Goal: Task Accomplishment & Management: Complete application form

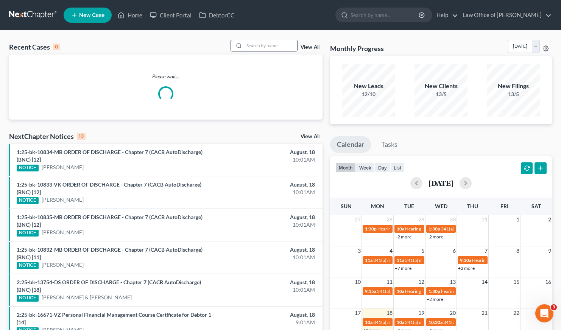
click at [273, 45] on input "search" at bounding box center [270, 45] width 53 height 11
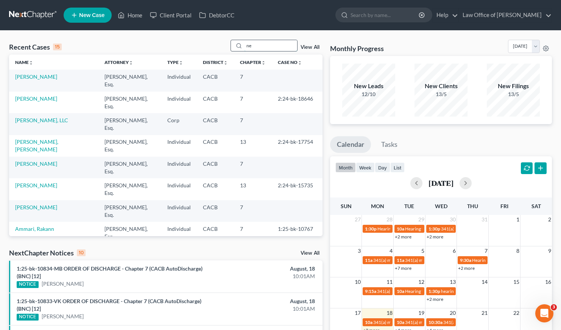
type input "n"
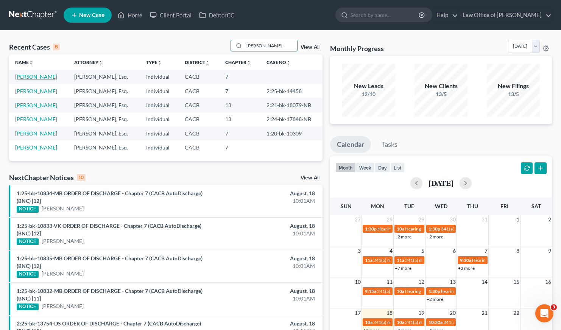
type input "edgar"
click at [36, 78] on link "[PERSON_NAME]" at bounding box center [36, 76] width 42 height 6
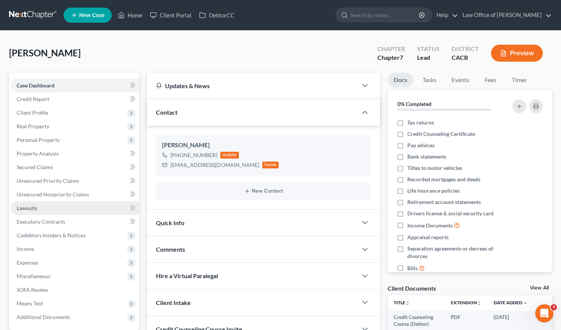
click at [27, 207] on span "Lawsuits" at bounding box center [27, 208] width 20 height 6
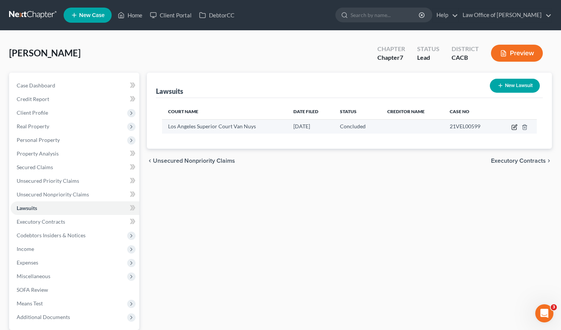
click at [512, 128] on icon "button" at bounding box center [514, 127] width 5 height 5
select select "4"
select select "2"
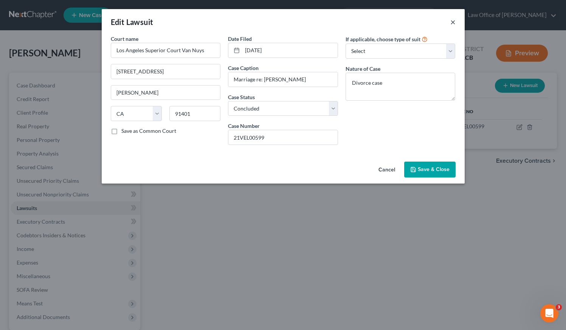
click at [454, 23] on button "×" at bounding box center [453, 21] width 5 height 9
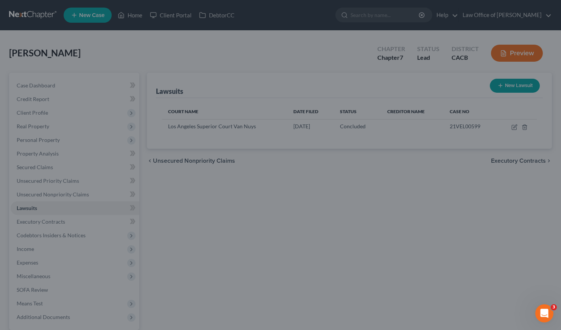
click at [292, 239] on div "Lawsuits New Lawsuit Court Name Date Filed Status Creditor Name Case No Los Ang…" at bounding box center [349, 223] width 413 height 301
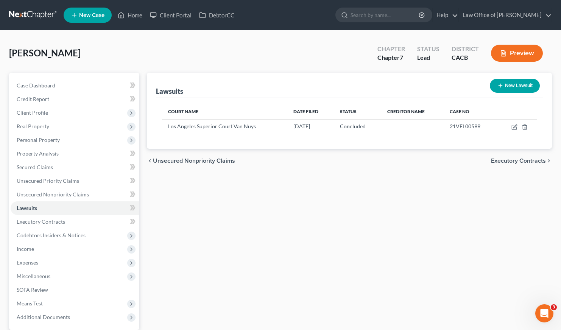
click at [520, 84] on button "New Lawsuit" at bounding box center [515, 86] width 50 height 14
select select "0"
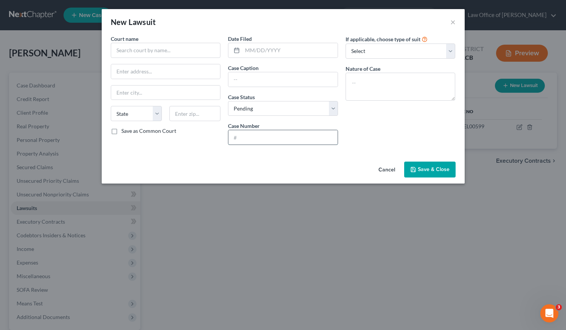
click at [269, 139] on input "text" at bounding box center [283, 137] width 109 height 14
paste input "25CHLC32261"
type input "25CHLC32261"
drag, startPoint x: 263, startPoint y: 51, endPoint x: 285, endPoint y: 44, distance: 22.4
click at [263, 51] on input "text" at bounding box center [290, 50] width 95 height 14
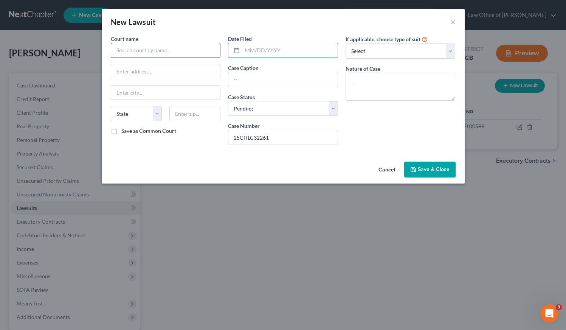
click at [166, 42] on div "Court name *" at bounding box center [166, 46] width 110 height 23
click at [165, 54] on input "text" at bounding box center [166, 50] width 110 height 15
click at [149, 51] on input "san fernando" at bounding box center [166, 50] width 110 height 15
drag, startPoint x: 154, startPoint y: 50, endPoint x: 104, endPoint y: 50, distance: 50.7
click at [104, 50] on div "Court name * san fernando State AL AK AR AZ CA CO CT DE DC FL GA GU HI ID IL IN…" at bounding box center [283, 97] width 363 height 124
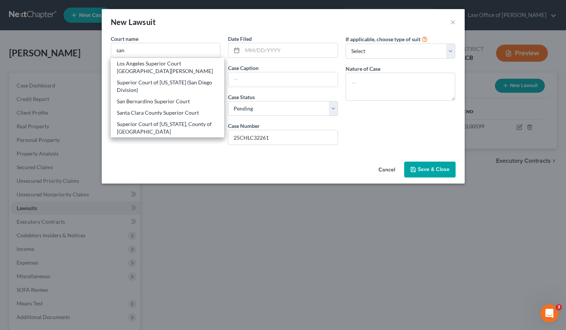
click at [188, 156] on div "Court name * san Los Angeles Superior Court Santa Monica Superior Court of Cali…" at bounding box center [283, 97] width 363 height 124
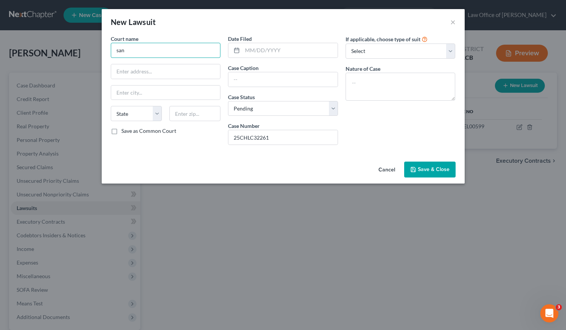
drag, startPoint x: 135, startPoint y: 48, endPoint x: 105, endPoint y: 52, distance: 30.1
click at [105, 52] on div "Court name * san State AL AK AR AZ CA CO CT DE DC FL GA GU HI ID IL IN IA KS KY…" at bounding box center [283, 97] width 363 height 124
type input "San Fernando Valley Courthouse"
click at [174, 70] on input "text" at bounding box center [165, 71] width 109 height 14
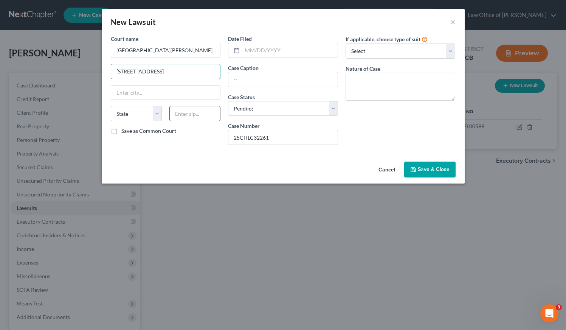
type input "900 3rd St."
click at [202, 111] on input "text" at bounding box center [195, 113] width 51 height 15
type input "91340"
click at [205, 160] on div "Cancel Save & Close" at bounding box center [283, 171] width 363 height 25
type input "San Fernando"
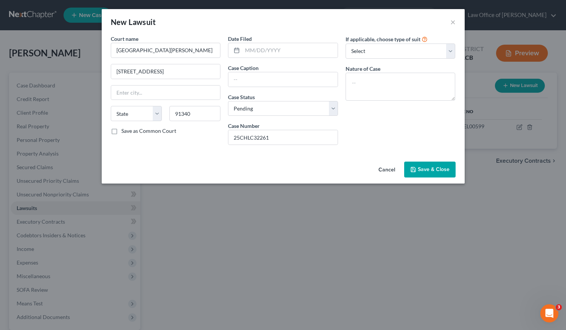
select select "4"
click at [287, 51] on input "text" at bounding box center [290, 50] width 95 height 14
type input "07/01/2025"
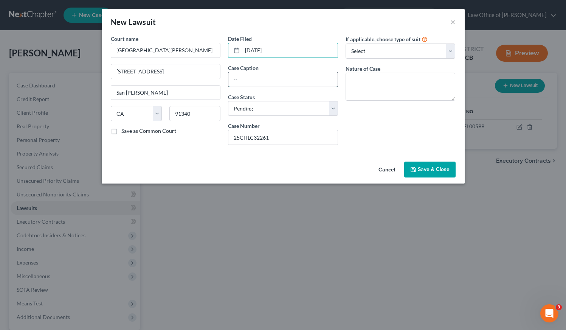
click at [270, 79] on input "text" at bounding box center [283, 79] width 109 height 14
paste input "AMERICAN EXPRESS NATIONAL BANK VS EDGAR KHACHATRIAN, ET AL."
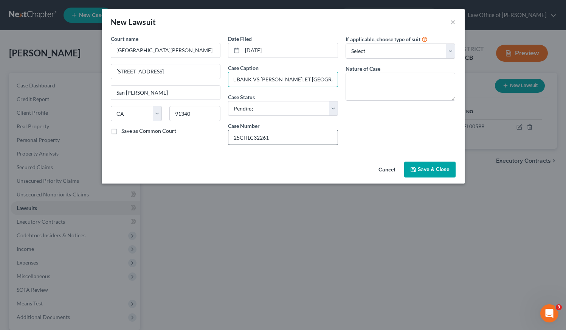
type input "AMERICAN EXPRESS NATIONAL BANK VS EDGAR KHACHATRIAN, ET AL."
drag, startPoint x: 277, startPoint y: 134, endPoint x: 230, endPoint y: 134, distance: 46.5
click at [230, 134] on input "25CHLC32261" at bounding box center [283, 137] width 109 height 14
click at [370, 157] on div "Court name * San Fernando Valley Courthouse 900 3rd St. San Fernando State AL A…" at bounding box center [283, 97] width 363 height 124
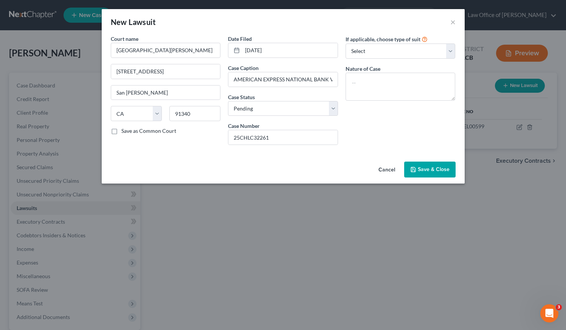
click at [434, 168] on span "Save & Close" at bounding box center [434, 169] width 32 height 6
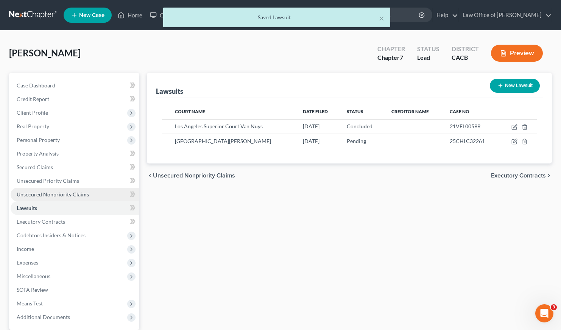
click at [59, 193] on span "Unsecured Nonpriority Claims" at bounding box center [53, 194] width 72 height 6
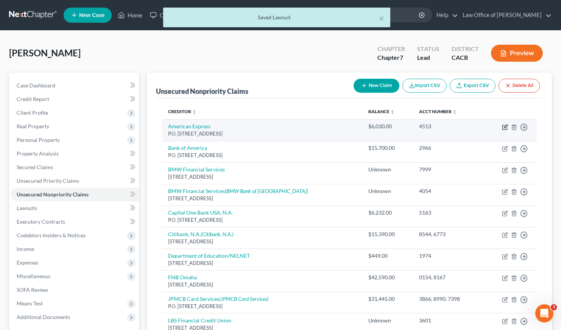
click at [505, 126] on icon "button" at bounding box center [505, 127] width 6 height 6
select select "45"
select select "2"
select select "0"
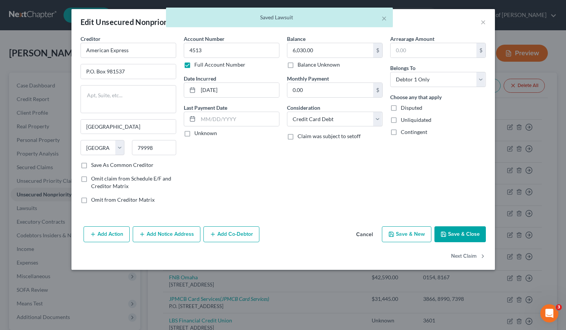
click at [175, 236] on button "Add Notice Address" at bounding box center [167, 234] width 68 height 16
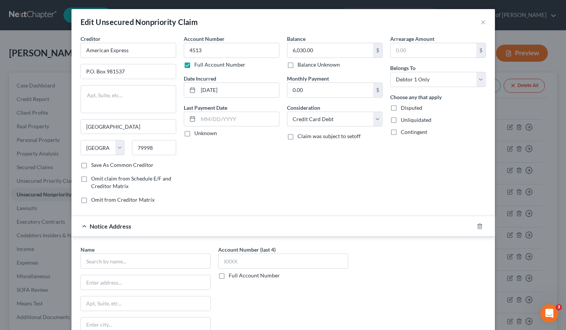
click at [229, 274] on label "Full Account Number" at bounding box center [254, 276] width 51 height 8
click at [232, 274] on input "Full Account Number" at bounding box center [234, 274] width 5 height 5
click at [237, 261] on input "text" at bounding box center [283, 261] width 130 height 15
paste input "25CHLC32261"
type input "25CHLC32261"
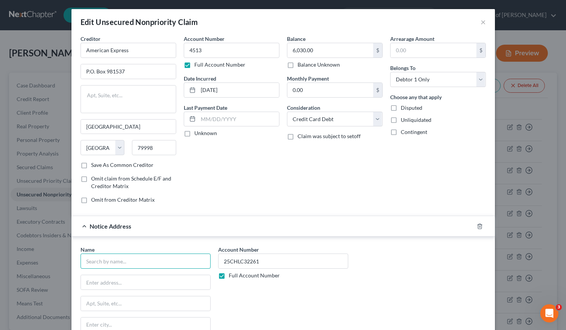
click at [146, 256] on input "text" at bounding box center [146, 261] width 130 height 15
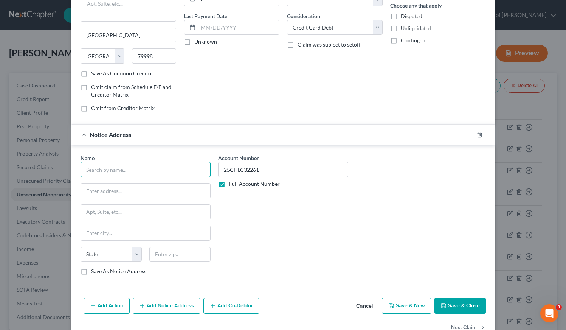
scroll to position [93, 0]
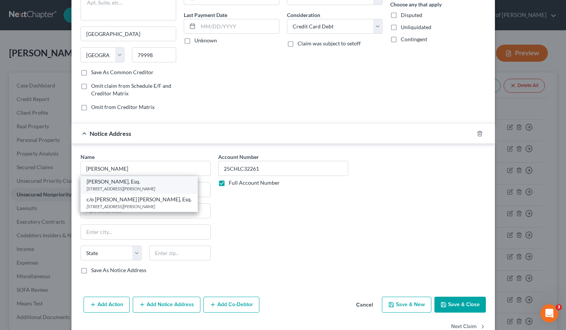
click at [124, 186] on div "199 S. Los Robles Ave., Ste. 540, Pasadena, CA 91101" at bounding box center [139, 188] width 105 height 6
type input "Aaron N. Baldaro, Esq."
type input "199 S. Los Robles Ave., Ste. 540"
type input "Pasadena"
select select "4"
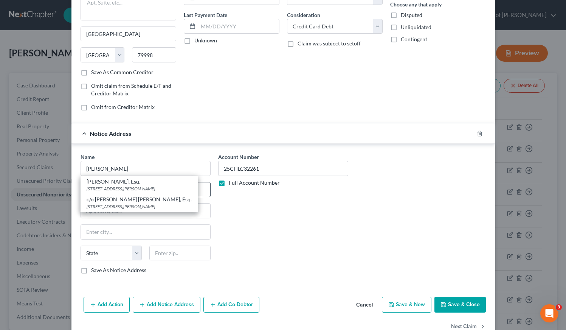
type input "91101"
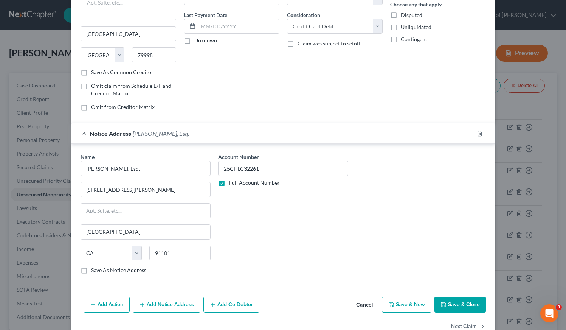
click at [231, 303] on button "Add Co-Debtor" at bounding box center [232, 305] width 56 height 16
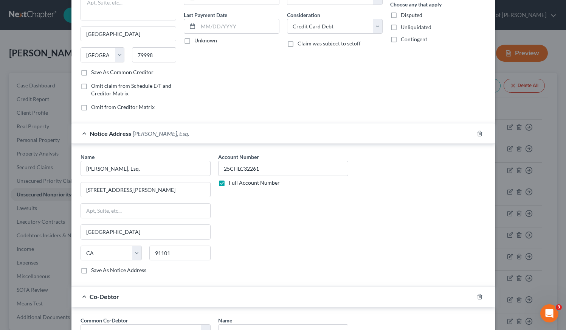
scroll to position [174, 0]
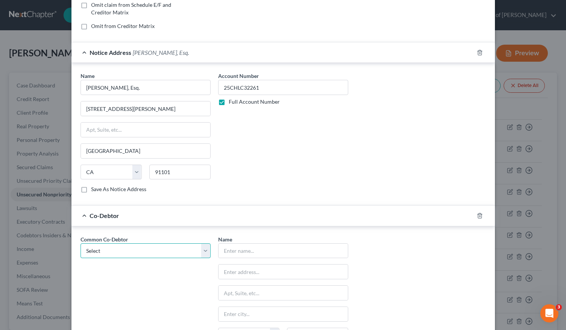
click at [140, 252] on select "Select Infosys Management Solutions" at bounding box center [146, 250] width 130 height 15
select select "0"
type input "Infosys Management Solutions"
type input "16625 Napa St."
type input "North Hills"
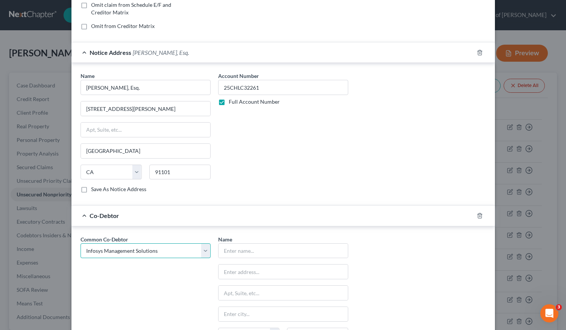
select select "4"
type input "91343"
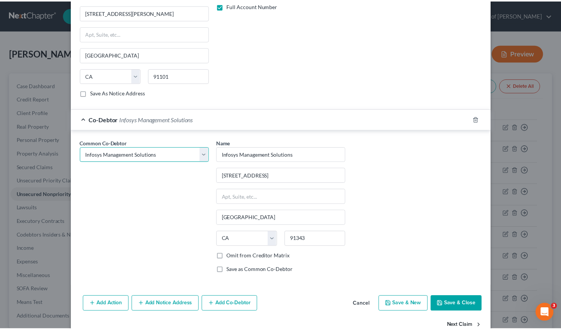
scroll to position [289, 0]
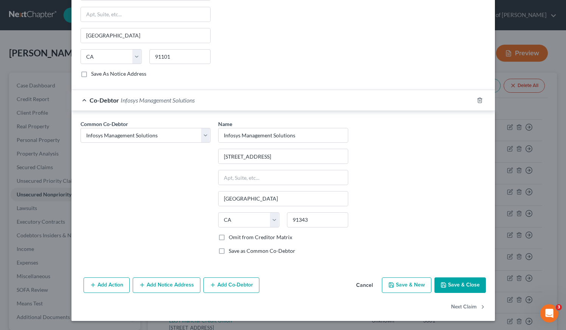
click at [457, 287] on button "Save & Close" at bounding box center [460, 285] width 51 height 16
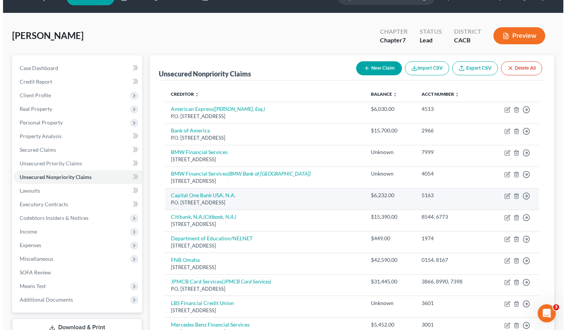
scroll to position [0, 0]
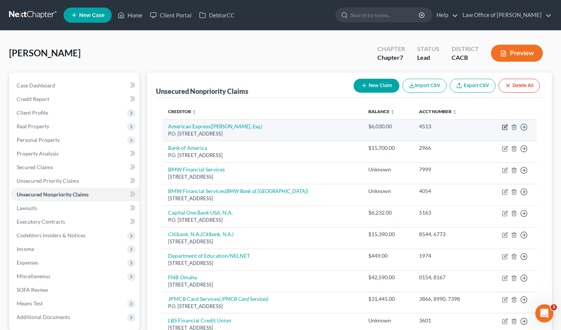
click at [506, 127] on icon "button" at bounding box center [505, 125] width 3 height 3
select select "45"
select select "2"
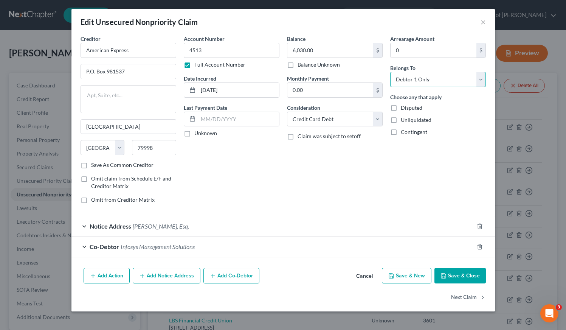
click at [414, 81] on select "Select Debtor 1 Only Debtor 2 Only Debtor 1 And Debtor 2 Only At Least One Of T…" at bounding box center [439, 79] width 96 height 15
select select "3"
click at [468, 274] on button "Save & Close" at bounding box center [460, 276] width 51 height 16
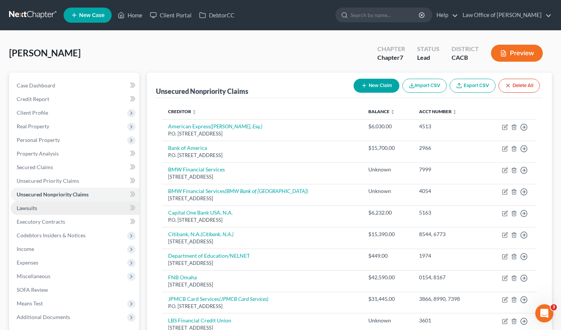
click at [32, 208] on span "Lawsuits" at bounding box center [27, 208] width 20 height 6
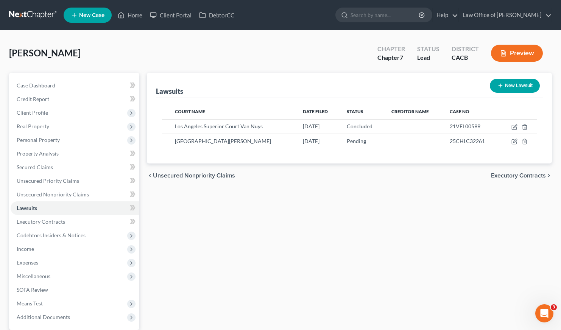
click at [517, 86] on button "New Lawsuit" at bounding box center [515, 86] width 50 height 14
select select "0"
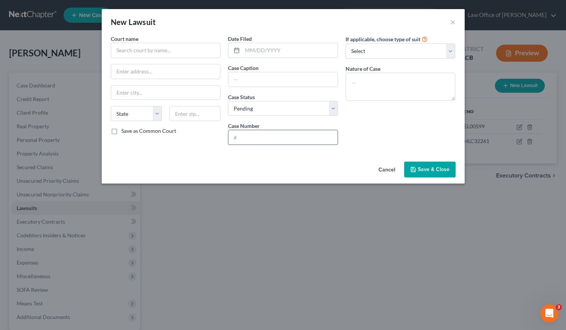
click at [262, 141] on input "text" at bounding box center [283, 137] width 109 height 14
paste input "25CHLC35060"
type input "25CHLC35060"
click at [274, 49] on input "text" at bounding box center [290, 50] width 95 height 14
type input "07/22/2025"
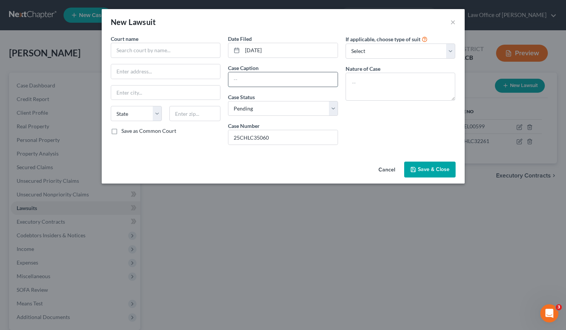
click at [252, 79] on input "text" at bounding box center [283, 79] width 109 height 14
paste input "AMERICAN EXPRESS NATIONAL BANK VS EDGAR KHACHATRIAN, ET AL."
type input "AMERICAN EXPRESS NATIONAL BANK VS EDGAR KHACHATRIAN, ET AL."
click at [154, 48] on input "text" at bounding box center [166, 50] width 110 height 15
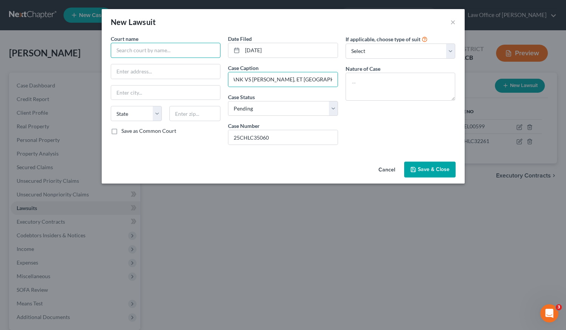
scroll to position [0, 0]
type input "s"
type input "San Fernando Courthouse"
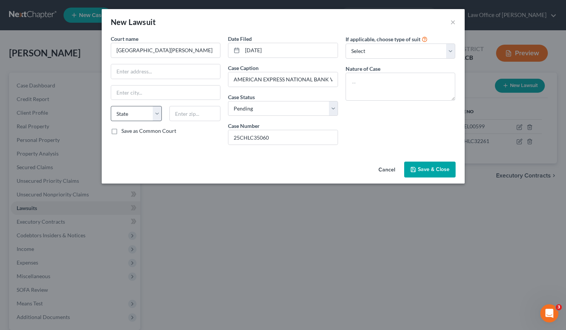
drag, startPoint x: 114, startPoint y: 132, endPoint x: 134, endPoint y: 108, distance: 30.9
click at [121, 132] on label "Save as Common Court" at bounding box center [148, 131] width 55 height 8
click at [124, 132] on input "Save as Common Court" at bounding box center [126, 129] width 5 height 5
checkbox input "true"
click at [154, 73] on input "text" at bounding box center [165, 71] width 109 height 14
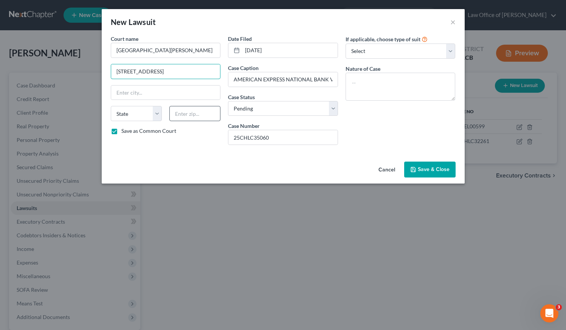
type input "900 3rd St."
click at [192, 113] on input "text" at bounding box center [195, 113] width 51 height 15
type input "91340"
click at [173, 169] on div "Cancel Save & Close" at bounding box center [283, 171] width 363 height 25
type input "San Fernando"
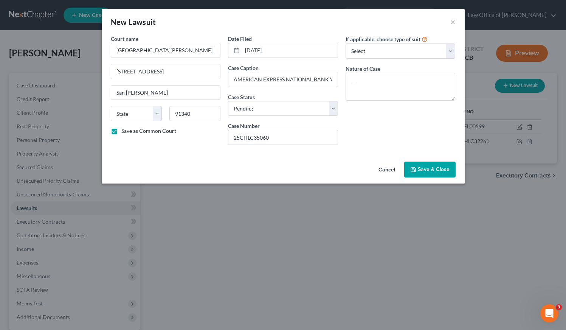
select select "4"
click at [241, 79] on input "AMERICAN EXPRESS NATIONAL BANK VS EDGAR KHACHATRIAN, ET AL." at bounding box center [283, 79] width 109 height 14
type input "AMERICAN EXPRESS NATIONAL BANK VS EDGAR KHACHATRIAN, ET AL."
drag, startPoint x: 258, startPoint y: 136, endPoint x: 233, endPoint y: 137, distance: 24.6
click at [233, 137] on input "25CHLC35060" at bounding box center [283, 137] width 109 height 14
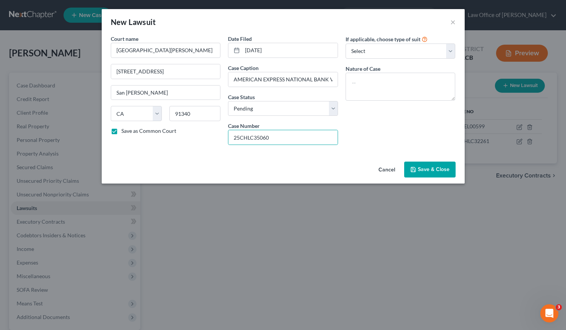
click at [262, 161] on div "Cancel Save & Close" at bounding box center [283, 171] width 363 height 25
click at [436, 172] on span "Save & Close" at bounding box center [434, 169] width 32 height 6
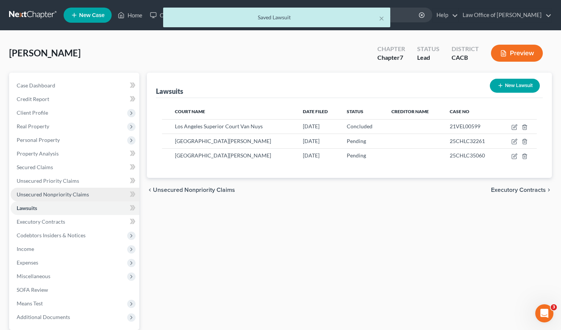
click at [52, 195] on span "Unsecured Nonpriority Claims" at bounding box center [53, 194] width 72 height 6
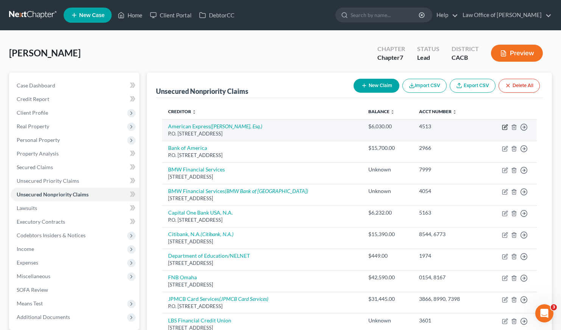
click at [507, 127] on icon "button" at bounding box center [505, 127] width 6 height 6
select select "45"
select select "2"
select select "3"
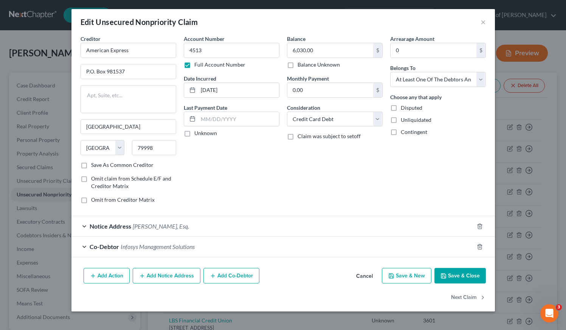
click at [168, 279] on button "Add Notice Address" at bounding box center [167, 276] width 68 height 16
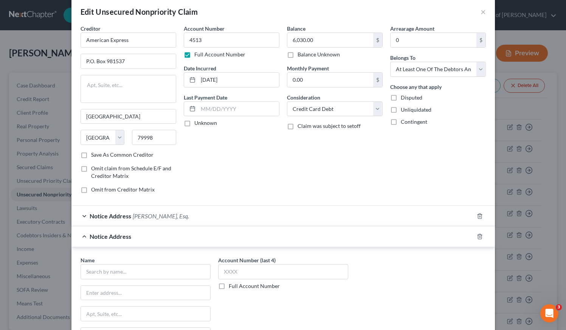
scroll to position [19, 0]
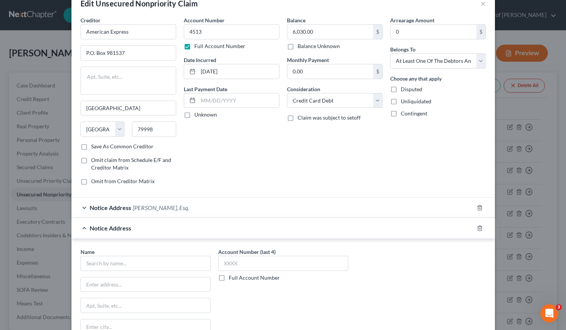
click at [229, 279] on label "Full Account Number" at bounding box center [254, 278] width 51 height 8
click at [232, 279] on input "Full Account Number" at bounding box center [234, 276] width 5 height 5
click at [241, 263] on input "text" at bounding box center [283, 263] width 130 height 15
paste input "25CHLC35060"
type input "25CHLC35060"
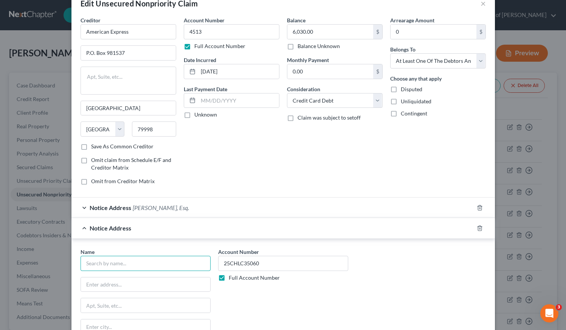
click at [122, 264] on input "text" at bounding box center [146, 263] width 130 height 15
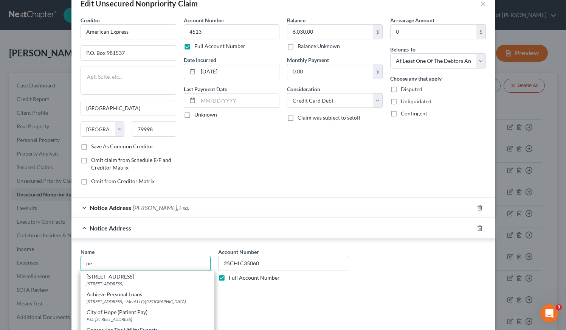
type input "p"
type input "t"
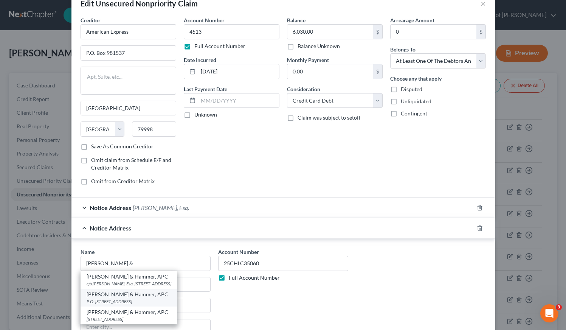
click at [120, 305] on div "P.O. Box C-90006, Bellevue, WA 98009" at bounding box center [129, 301] width 85 height 6
type input "Suttell & Hammer, APC"
type input "P.O. Box C-90006"
type input "Bellevue"
select select "50"
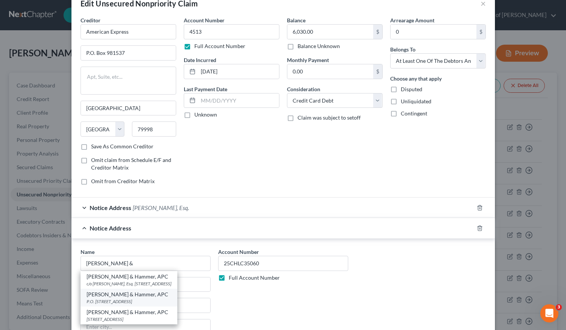
type input "98009"
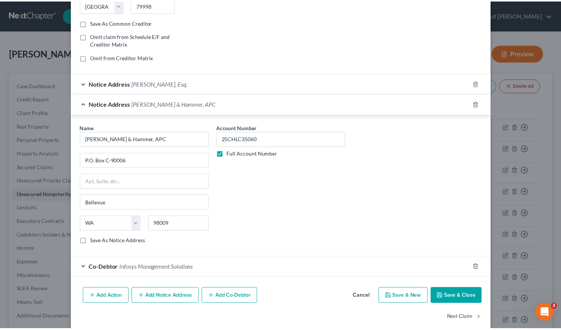
scroll to position [154, 0]
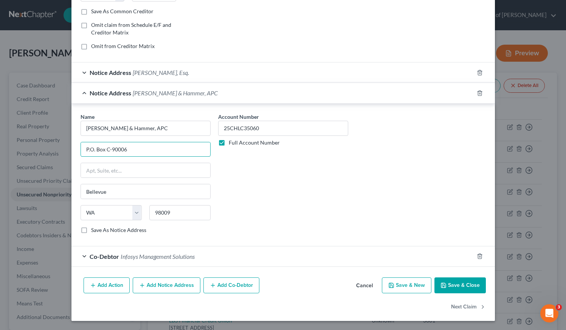
drag, startPoint x: 128, startPoint y: 146, endPoint x: 75, endPoint y: 150, distance: 53.5
click at [77, 150] on div "Name * Suttell & Hammer, APC P.O. Box C-90006 Bellevue State AL AK AR AZ CA CO …" at bounding box center [146, 176] width 138 height 127
type input "c/o Peter L. Tran, Esq."
click at [121, 169] on input "text" at bounding box center [145, 170] width 129 height 14
paste input "P.O. Box C-90006"
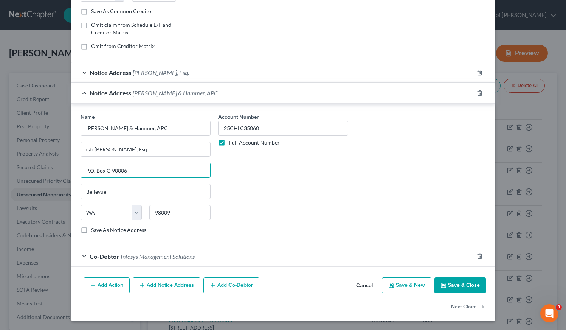
type input "P.O. Box C-90006"
click at [460, 285] on button "Save & Close" at bounding box center [460, 285] width 51 height 16
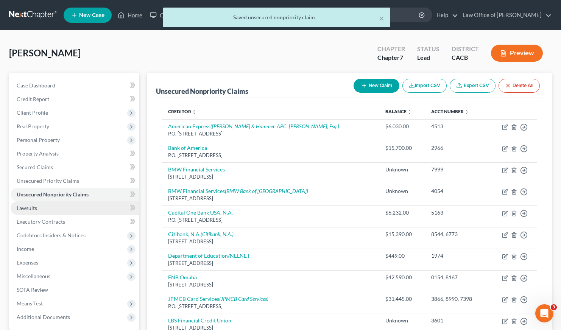
click at [32, 205] on span "Lawsuits" at bounding box center [27, 208] width 20 height 6
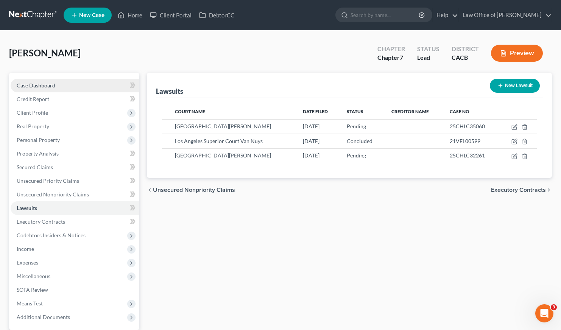
click at [35, 84] on span "Case Dashboard" at bounding box center [36, 85] width 39 height 6
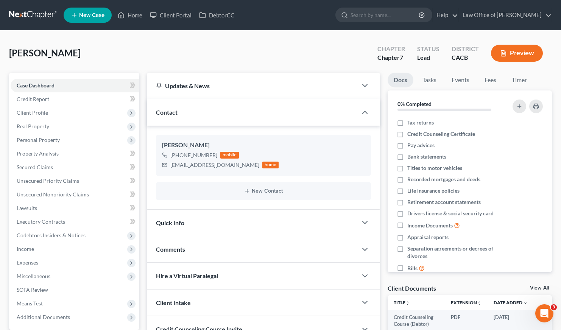
drag, startPoint x: 286, startPoint y: 45, endPoint x: 270, endPoint y: 41, distance: 16.8
click at [286, 45] on div "Khachatrian, Edgar Upgraded Chapter Chapter 7 Status Lead District CACB Preview" at bounding box center [280, 56] width 543 height 33
click at [39, 45] on div "Khachatrian, Edgar Upgraded Chapter Chapter 7 Status Lead District CACB Preview" at bounding box center [280, 56] width 543 height 33
click at [43, 9] on link at bounding box center [33, 15] width 48 height 14
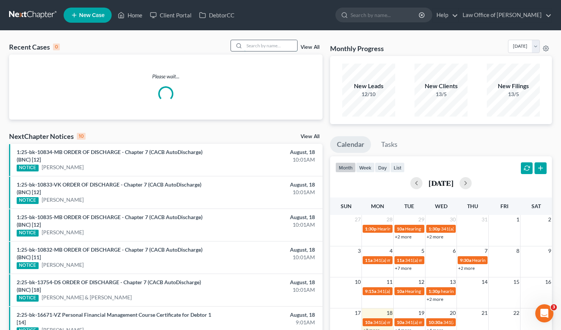
click at [260, 44] on input "search" at bounding box center [270, 45] width 53 height 11
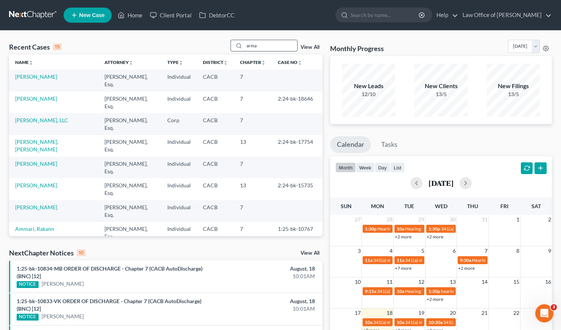
type input "arman"
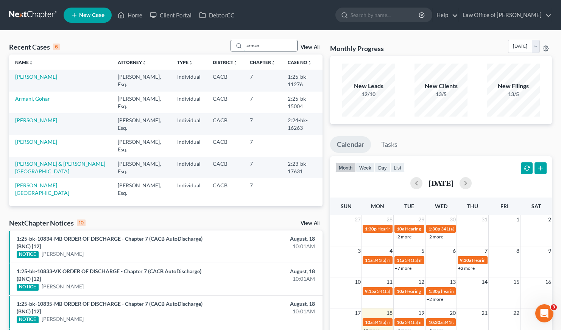
drag, startPoint x: 276, startPoint y: 47, endPoint x: 249, endPoint y: 47, distance: 26.5
click at [249, 47] on input "arman" at bounding box center [270, 45] width 53 height 11
click at [212, 40] on div "Recent Cases 6 View All" at bounding box center [165, 47] width 313 height 15
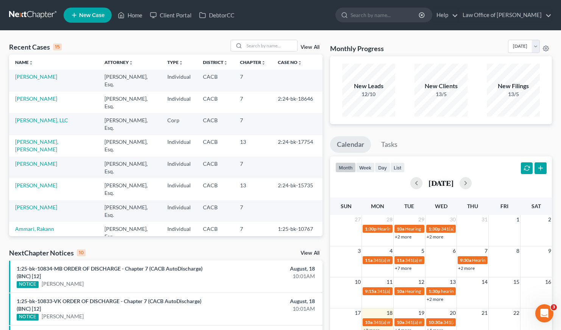
click at [208, 40] on div "Recent Cases 15 View All" at bounding box center [165, 47] width 313 height 15
click at [145, 45] on div "Recent Cases 15 View All" at bounding box center [165, 47] width 313 height 15
click at [261, 47] on input "search" at bounding box center [270, 45] width 53 height 11
